Goal: Information Seeking & Learning: Learn about a topic

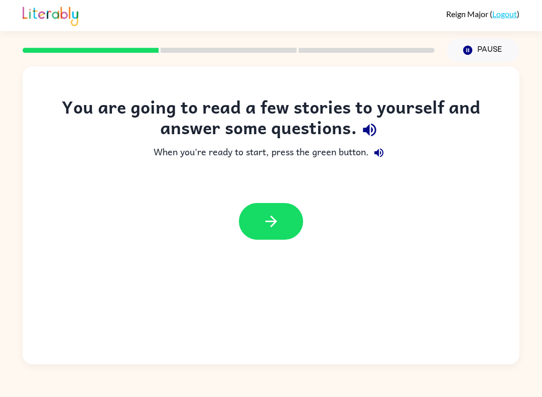
click at [288, 239] on button "button" at bounding box center [271, 221] width 64 height 37
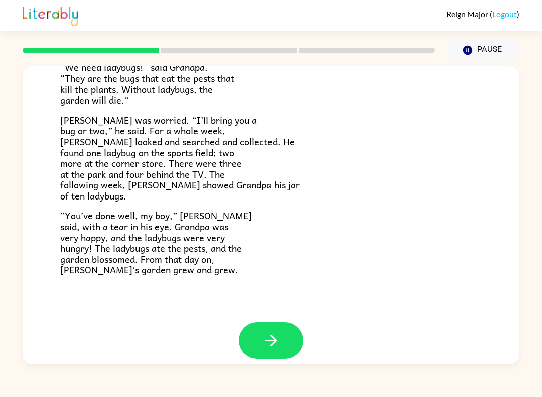
scroll to position [265, 0]
click at [290, 333] on button "button" at bounding box center [271, 340] width 64 height 37
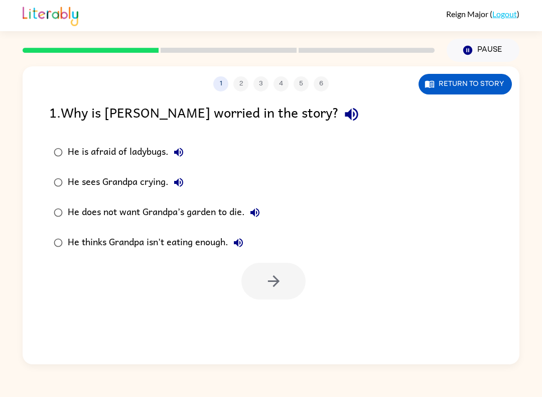
scroll to position [0, 0]
click at [47, 205] on label "He does not want Grandpa’s garden to die." at bounding box center [157, 212] width 226 height 30
click at [272, 276] on icon "button" at bounding box center [274, 281] width 18 height 18
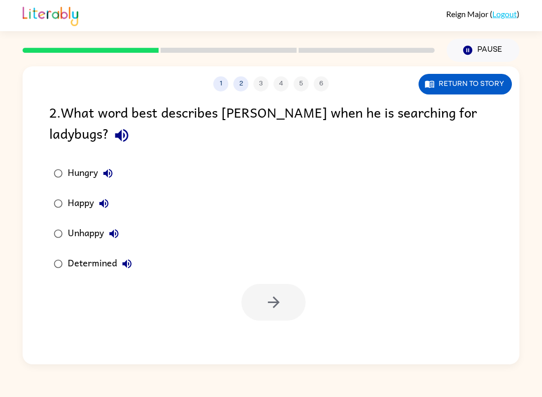
click at [45, 259] on label "Determined" at bounding box center [93, 264] width 98 height 30
click at [268, 308] on icon "button" at bounding box center [274, 302] width 18 height 18
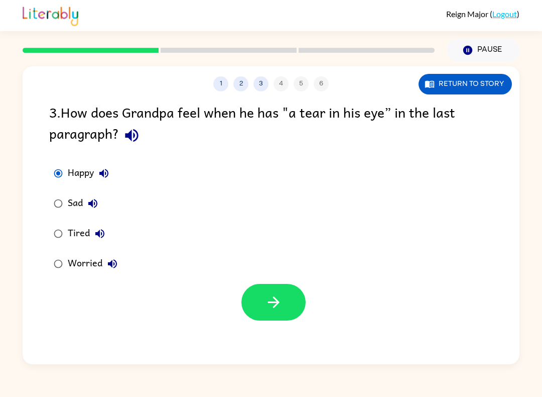
click at [264, 307] on button "button" at bounding box center [273, 302] width 64 height 37
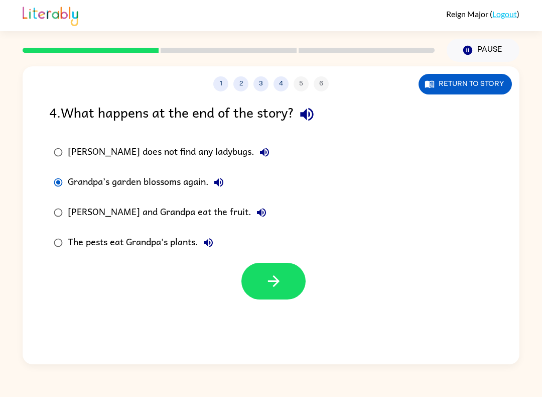
click at [289, 287] on button "button" at bounding box center [273, 281] width 64 height 37
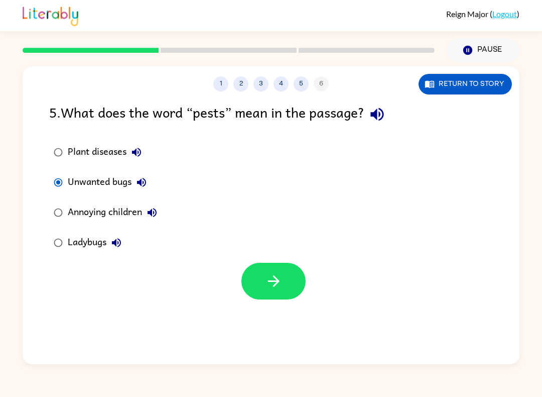
click at [273, 282] on icon "button" at bounding box center [274, 281] width 12 height 12
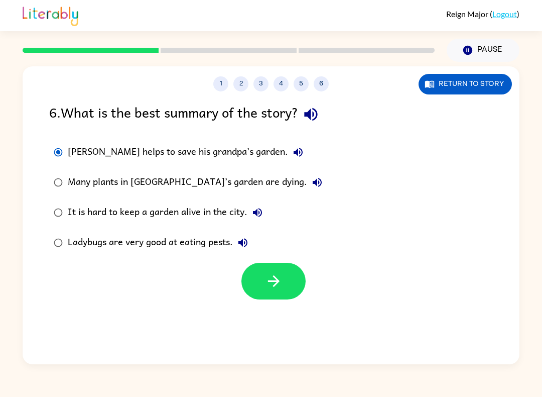
click at [275, 281] on icon "button" at bounding box center [274, 281] width 18 height 18
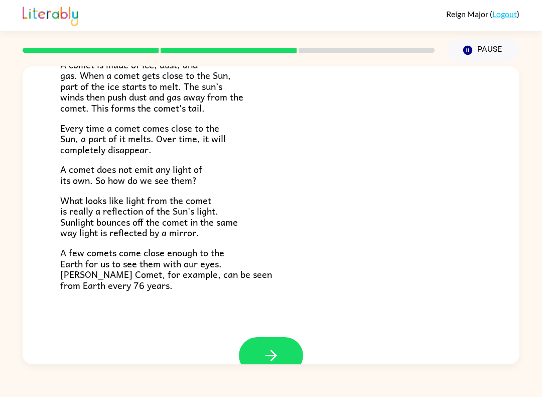
scroll to position [173, 0]
click at [290, 337] on button "button" at bounding box center [271, 355] width 64 height 37
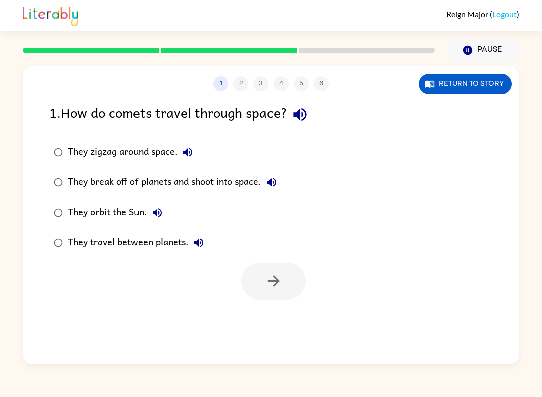
click at [475, 82] on button "Return to story" at bounding box center [465, 84] width 93 height 21
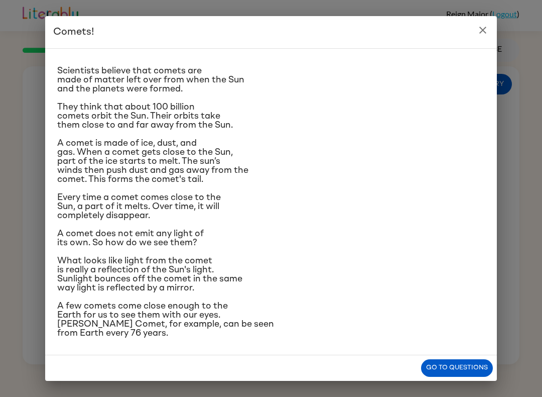
scroll to position [86, 0]
click at [455, 373] on button "Go to questions" at bounding box center [457, 368] width 72 height 18
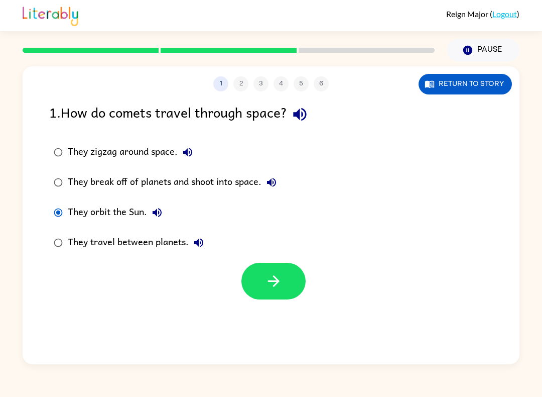
click at [284, 288] on button "button" at bounding box center [273, 281] width 64 height 37
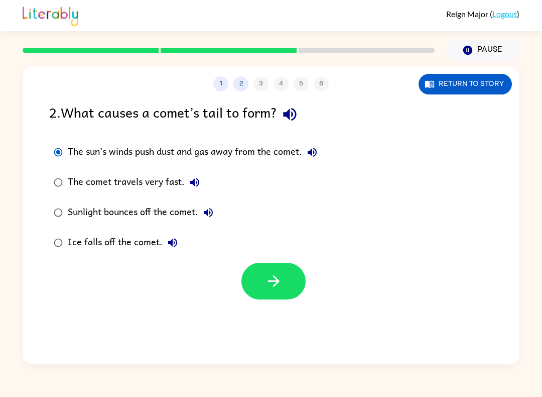
click at [267, 275] on icon "button" at bounding box center [274, 281] width 18 height 18
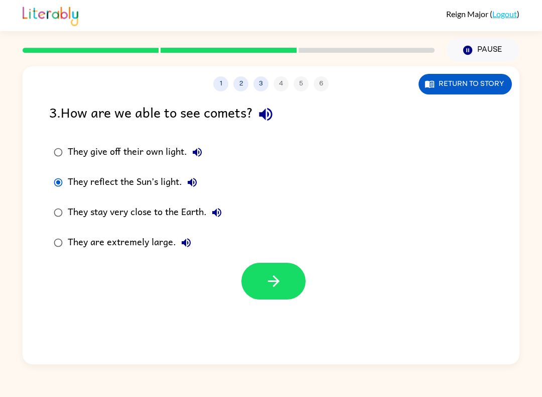
click at [265, 284] on icon "button" at bounding box center [274, 281] width 18 height 18
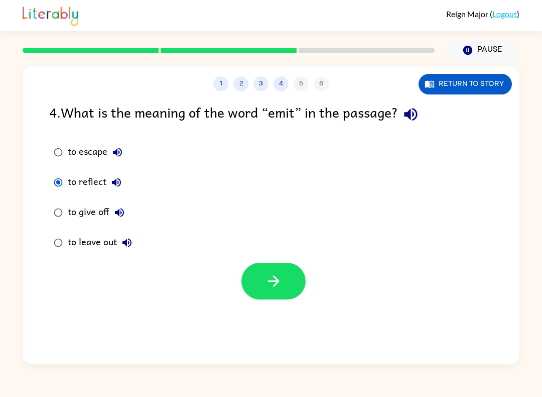
click at [251, 275] on button "button" at bounding box center [273, 281] width 64 height 37
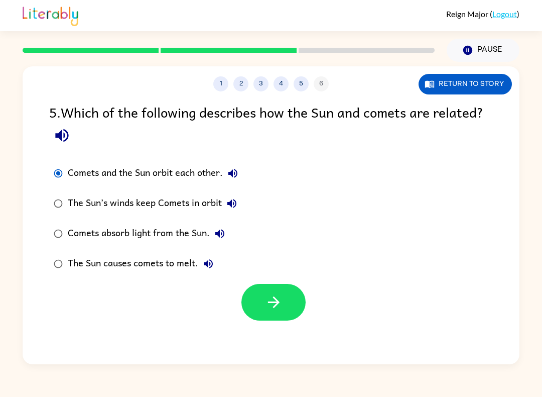
click at [268, 311] on icon "button" at bounding box center [274, 302] width 18 height 18
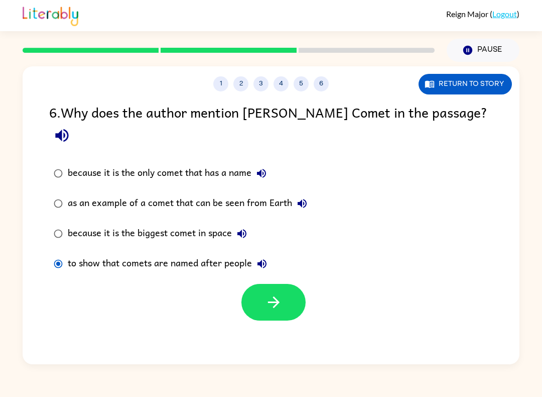
click at [266, 293] on icon "button" at bounding box center [274, 302] width 18 height 18
